Goal: Go to known website: Go to known website

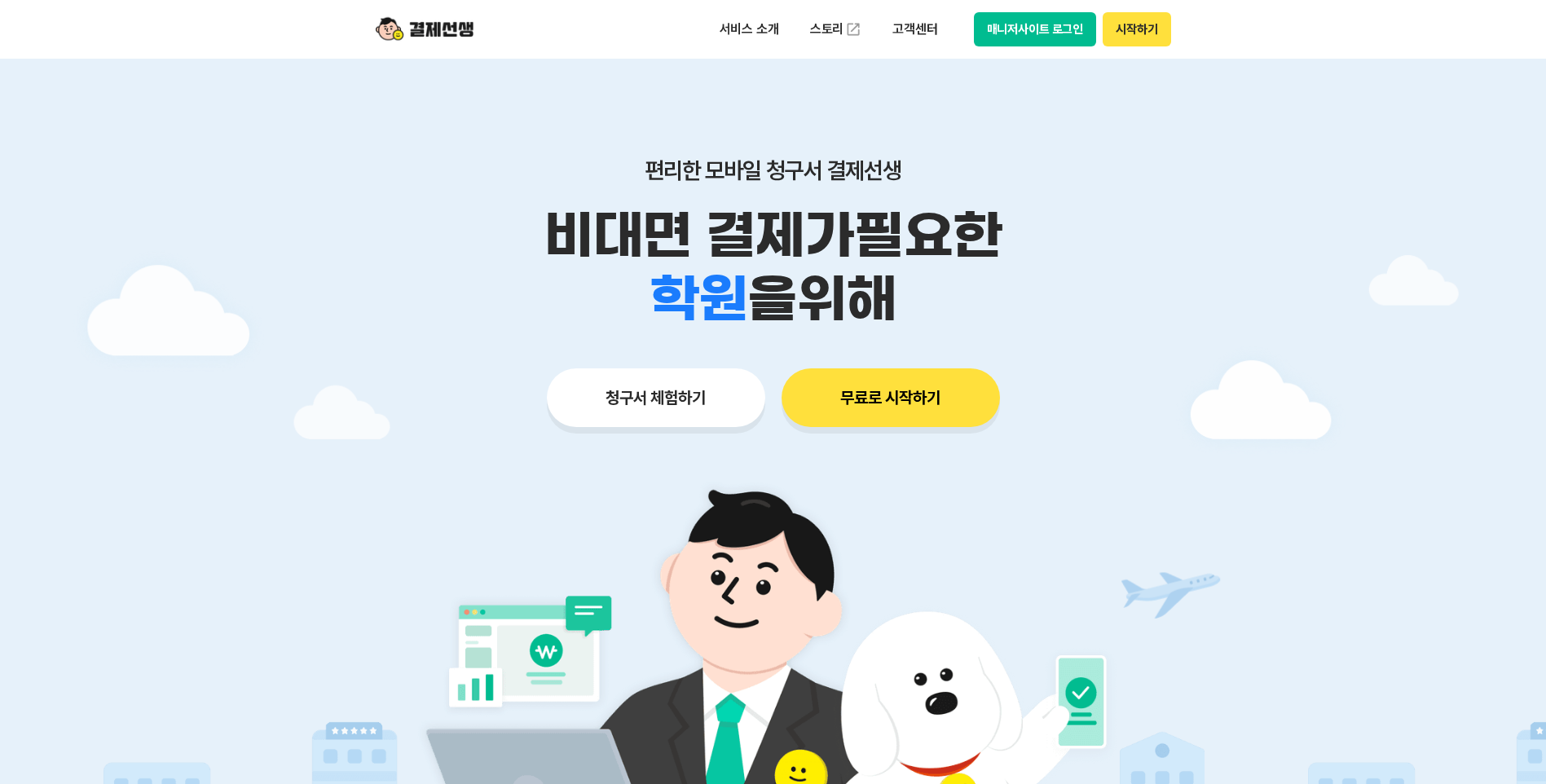
click at [1061, 23] on button "매니저사이트 로그인" at bounding box center [1035, 29] width 123 height 35
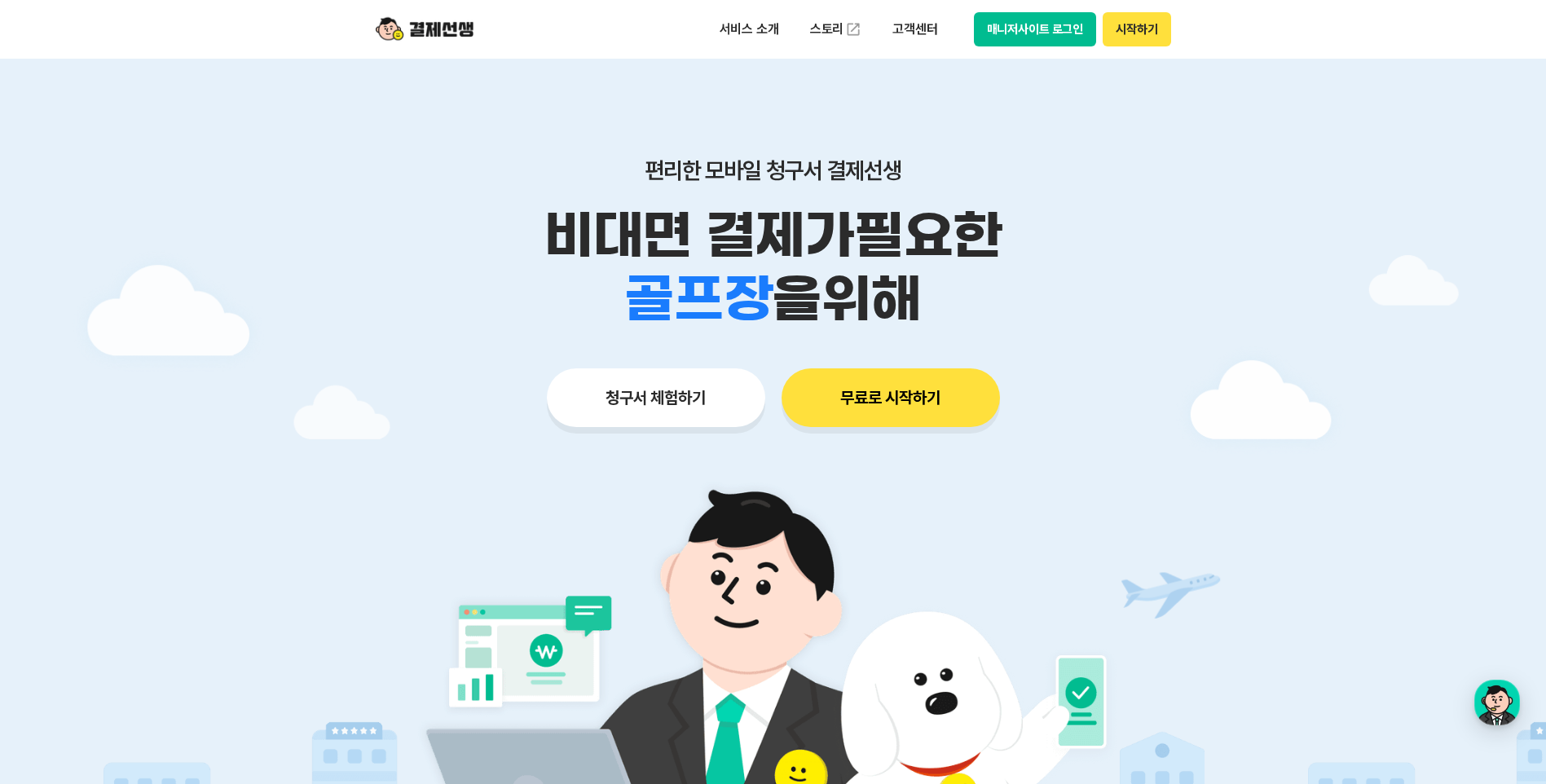
click at [1037, 21] on button "매니저사이트 로그인" at bounding box center [1035, 29] width 123 height 35
click at [1047, 20] on button "매니저사이트 로그인" at bounding box center [1035, 29] width 123 height 35
click at [1055, 37] on button "매니저사이트 로그인" at bounding box center [1035, 29] width 123 height 35
